Goal: Find specific page/section: Locate a particular part of the current website

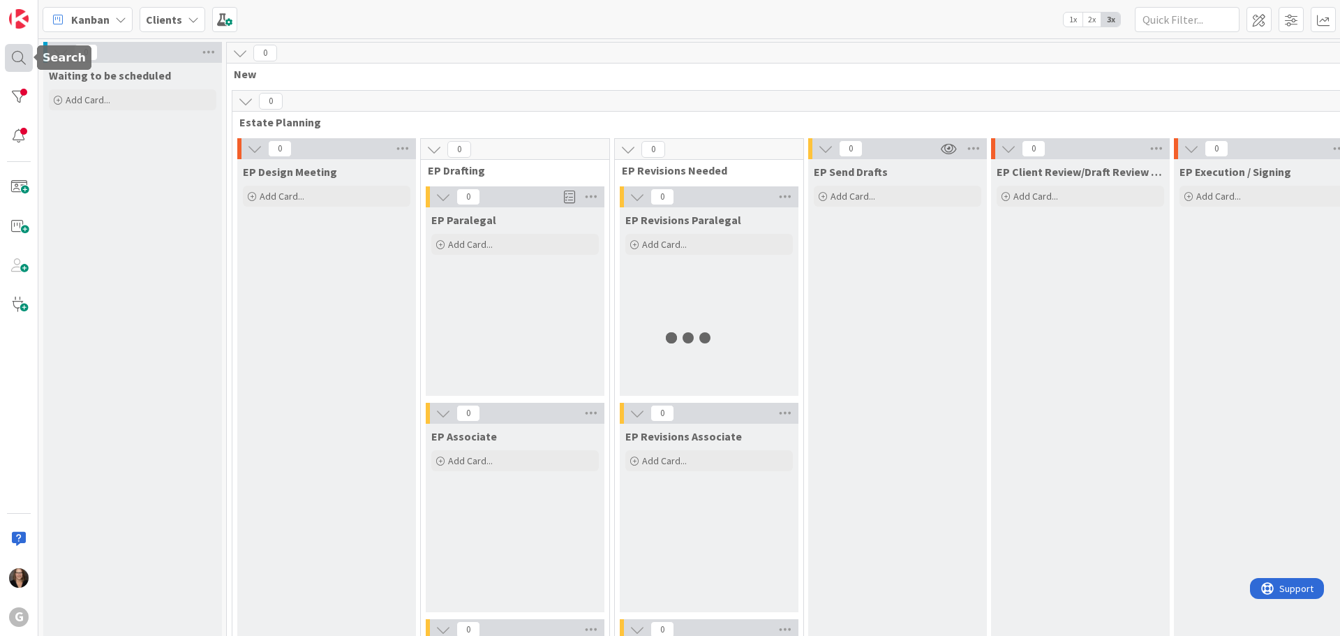
click at [17, 54] on div at bounding box center [19, 58] width 28 height 28
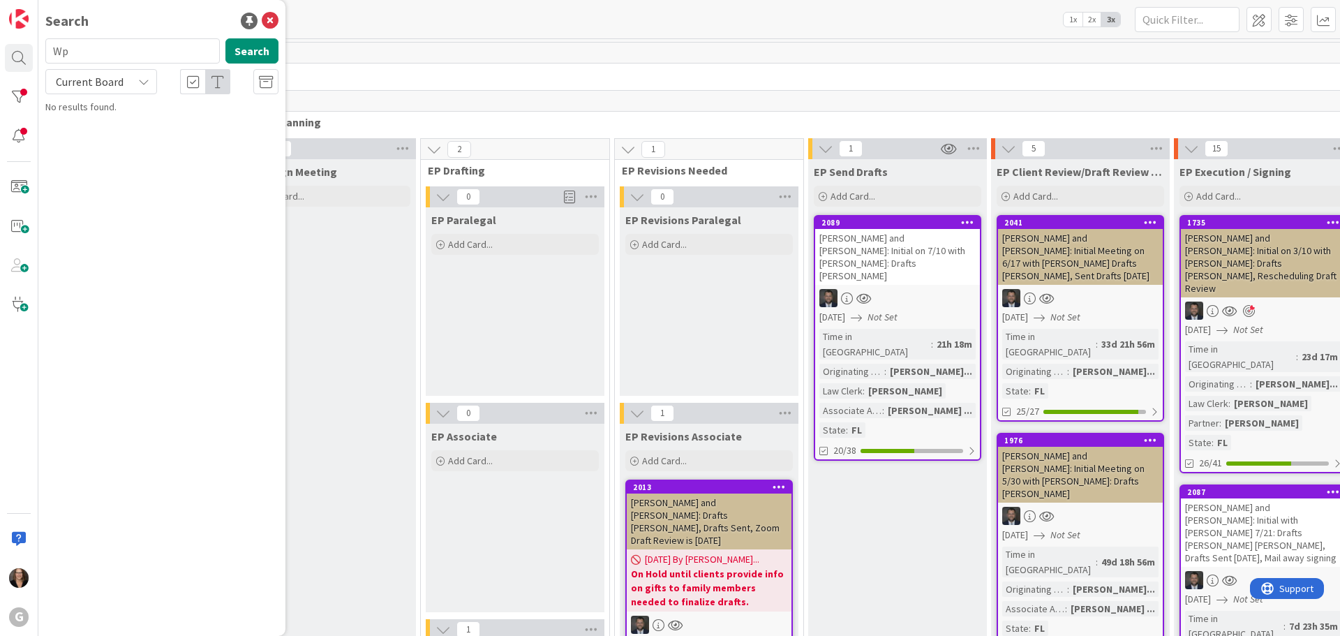
type input "W"
type input "[PERSON_NAME]"
click at [136, 123] on mark "[PERSON_NAME]" at bounding box center [134, 123] width 73 height 15
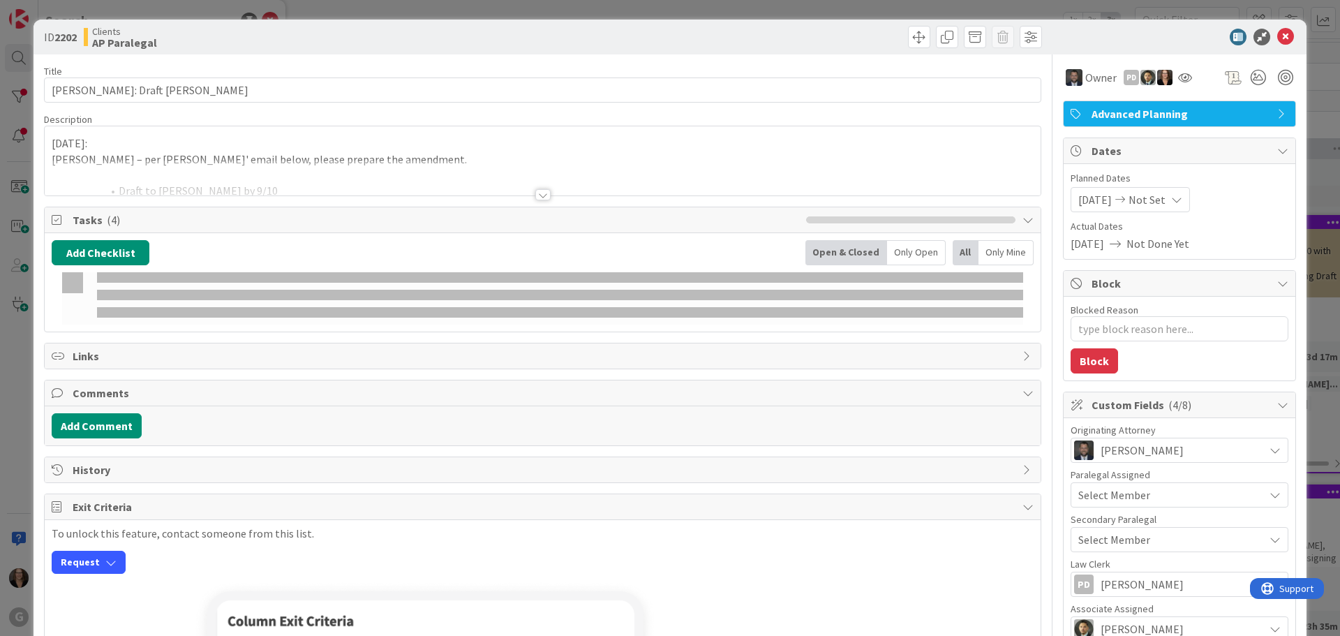
type textarea "x"
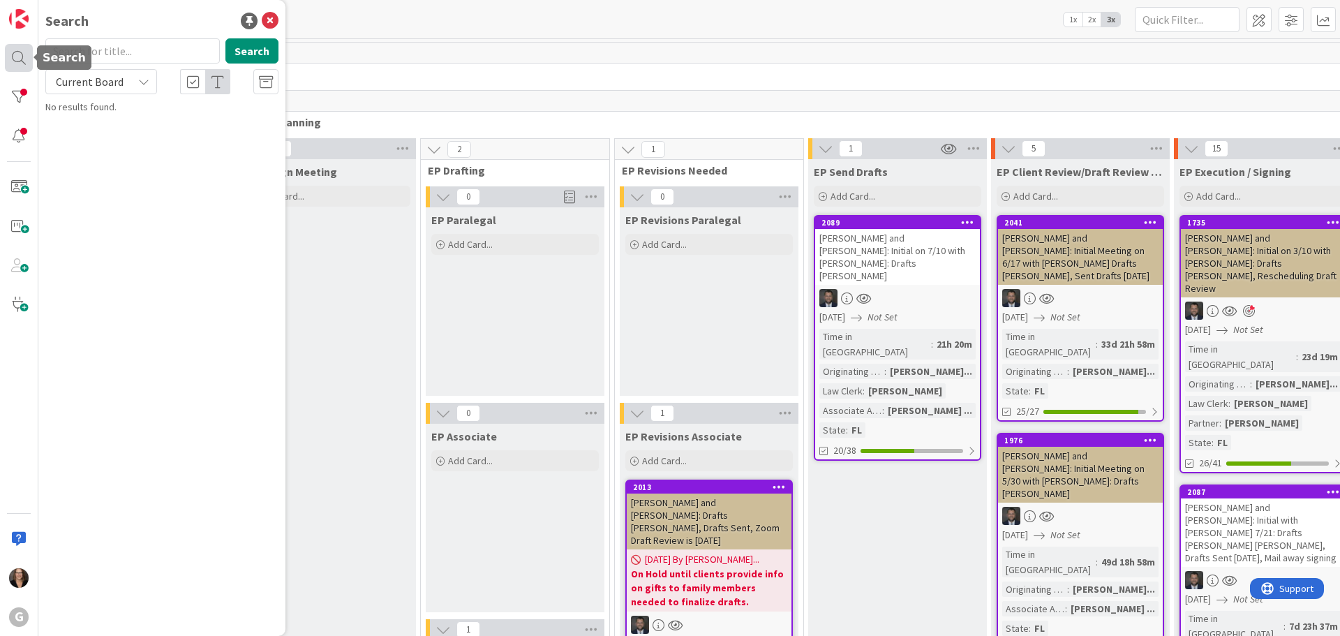
click at [17, 57] on div at bounding box center [19, 58] width 28 height 28
click at [127, 53] on input "text" at bounding box center [132, 50] width 175 height 25
type input "[PERSON_NAME]"
click at [207, 126] on span ", [PERSON_NAME]: Draft [PERSON_NAME]" at bounding box center [167, 130] width 204 height 27
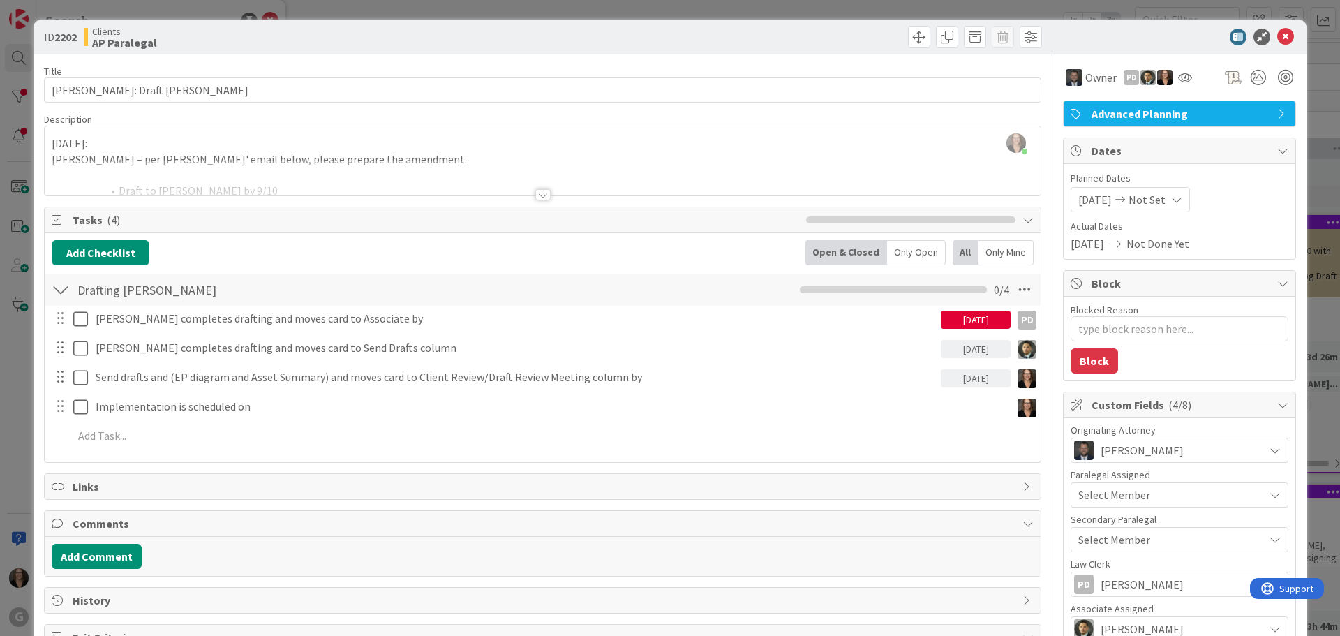
type textarea "x"
